Goal: Information Seeking & Learning: Learn about a topic

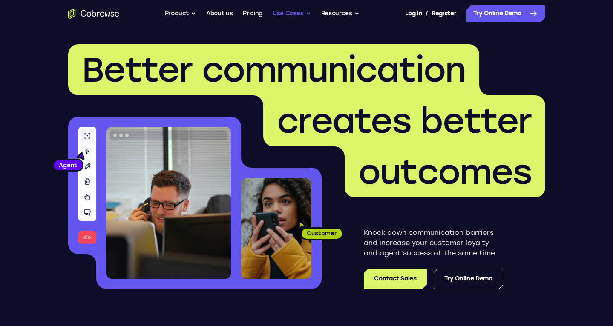
click at [297, 12] on button "Use Cases" at bounding box center [291, 13] width 38 height 17
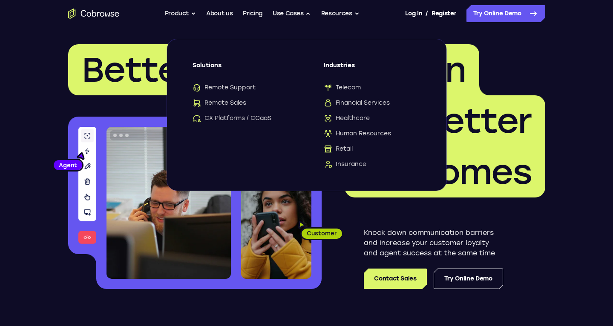
click at [565, 109] on header "Better communication creates better outcomes Customer Agent Agent Knock down co…" at bounding box center [306, 170] width 545 height 286
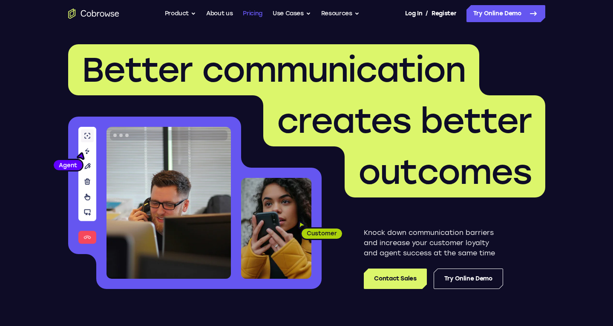
click at [255, 14] on link "Pricing" at bounding box center [253, 13] width 20 height 17
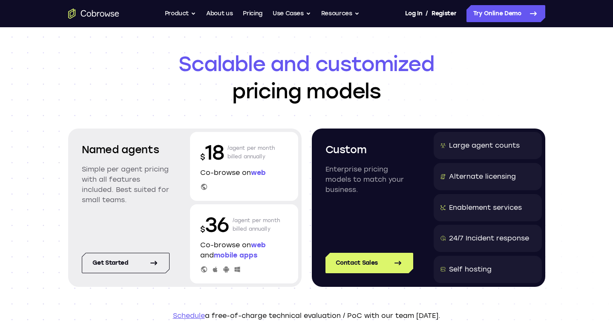
scroll to position [84, 0]
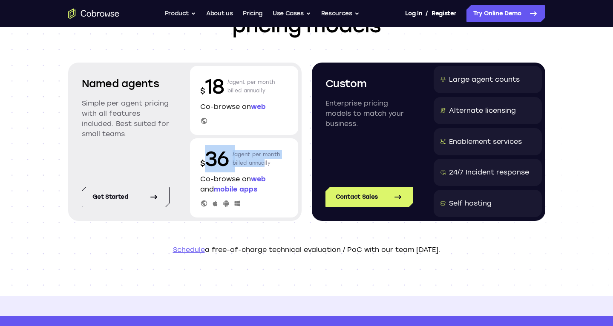
drag, startPoint x: 204, startPoint y: 158, endPoint x: 266, endPoint y: 160, distance: 61.7
click at [266, 160] on div "$ 36 /agent per month billed annually" at bounding box center [244, 158] width 88 height 27
click at [277, 163] on p "/agent per month billed annually" at bounding box center [256, 158] width 48 height 27
drag, startPoint x: 239, startPoint y: 161, endPoint x: 261, endPoint y: 163, distance: 22.6
click at [261, 163] on p "/agent per month billed annually" at bounding box center [256, 158] width 48 height 27
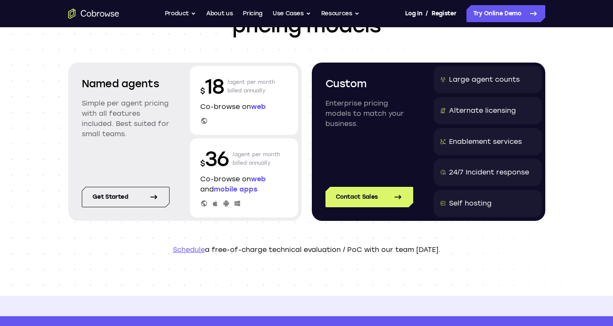
click at [278, 166] on p "/agent per month billed annually" at bounding box center [256, 158] width 48 height 27
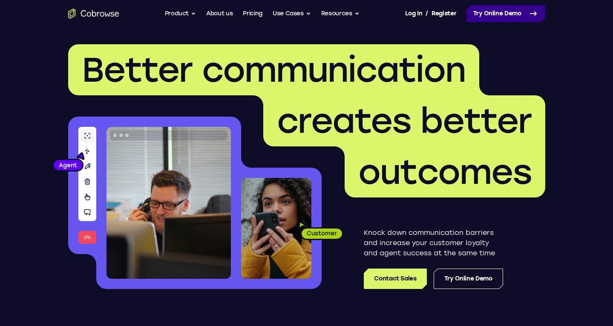
click at [493, 20] on link "Try Online Demo" at bounding box center [505, 13] width 79 height 17
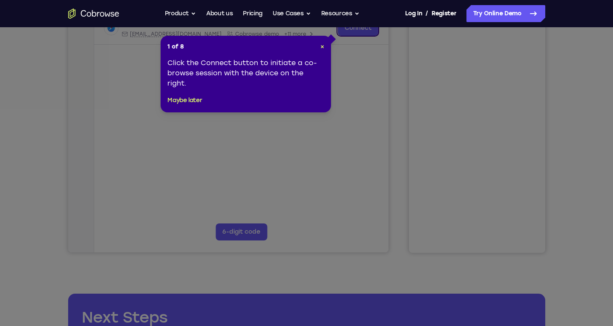
scroll to position [75, 0]
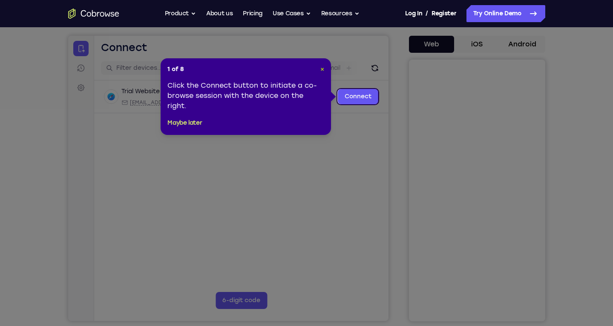
click at [321, 68] on span "×" at bounding box center [322, 69] width 4 height 7
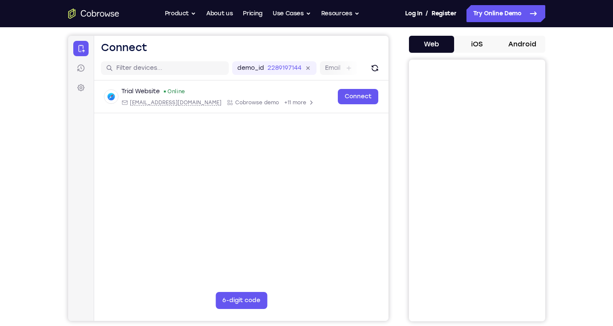
click at [110, 11] on icon "Go to the home page" at bounding box center [93, 14] width 51 height 10
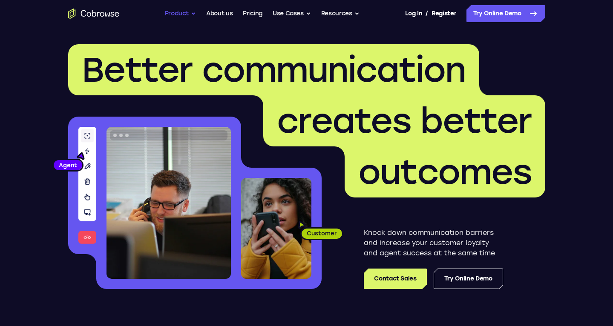
click at [172, 12] on button "Product" at bounding box center [181, 13] width 32 height 17
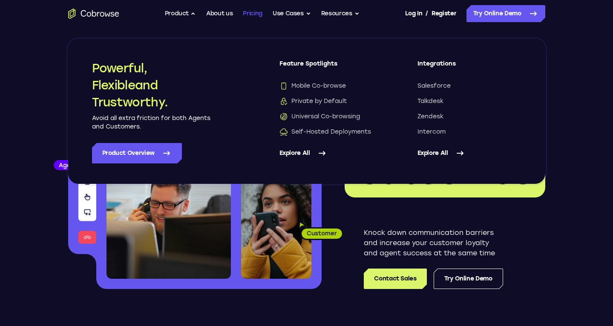
click at [256, 14] on link "Pricing" at bounding box center [253, 13] width 20 height 17
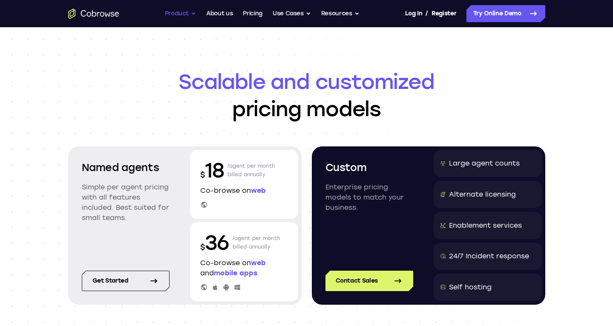
click at [183, 14] on button "Product" at bounding box center [181, 13] width 32 height 17
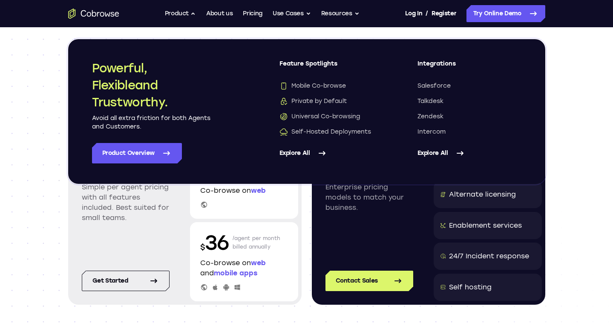
click at [310, 149] on link "Explore All" at bounding box center [331, 153] width 104 height 20
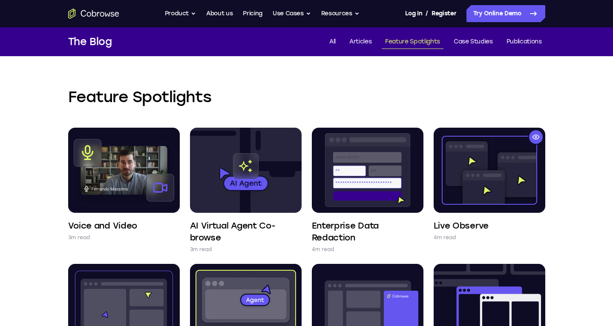
click at [84, 12] on icon "Go to the home page" at bounding box center [93, 14] width 51 height 10
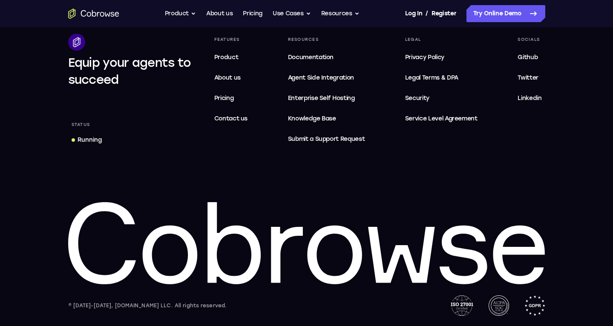
scroll to position [2343, 0]
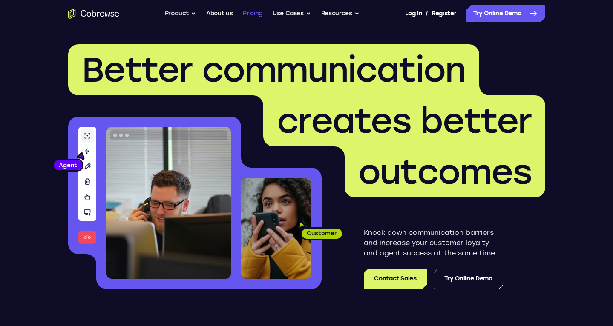
click at [255, 13] on link "Pricing" at bounding box center [253, 13] width 20 height 17
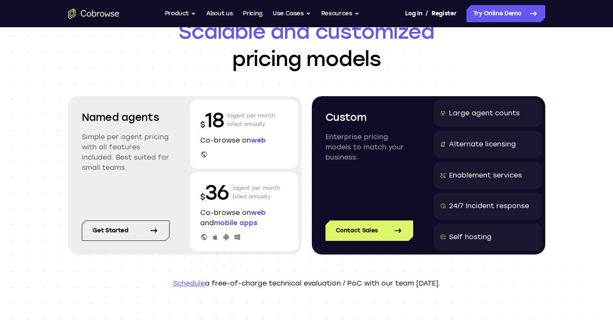
scroll to position [52, 0]
